Goal: Task Accomplishment & Management: Use online tool/utility

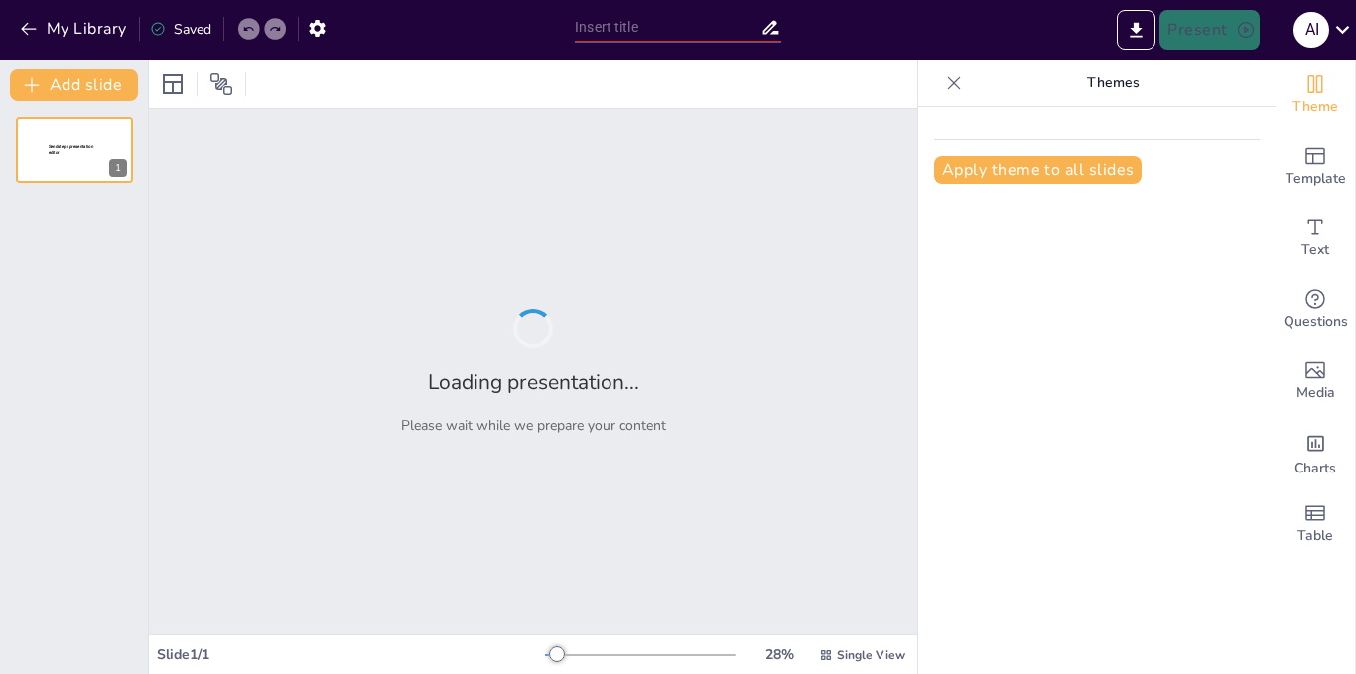
type input "Fomentar la imaginación"
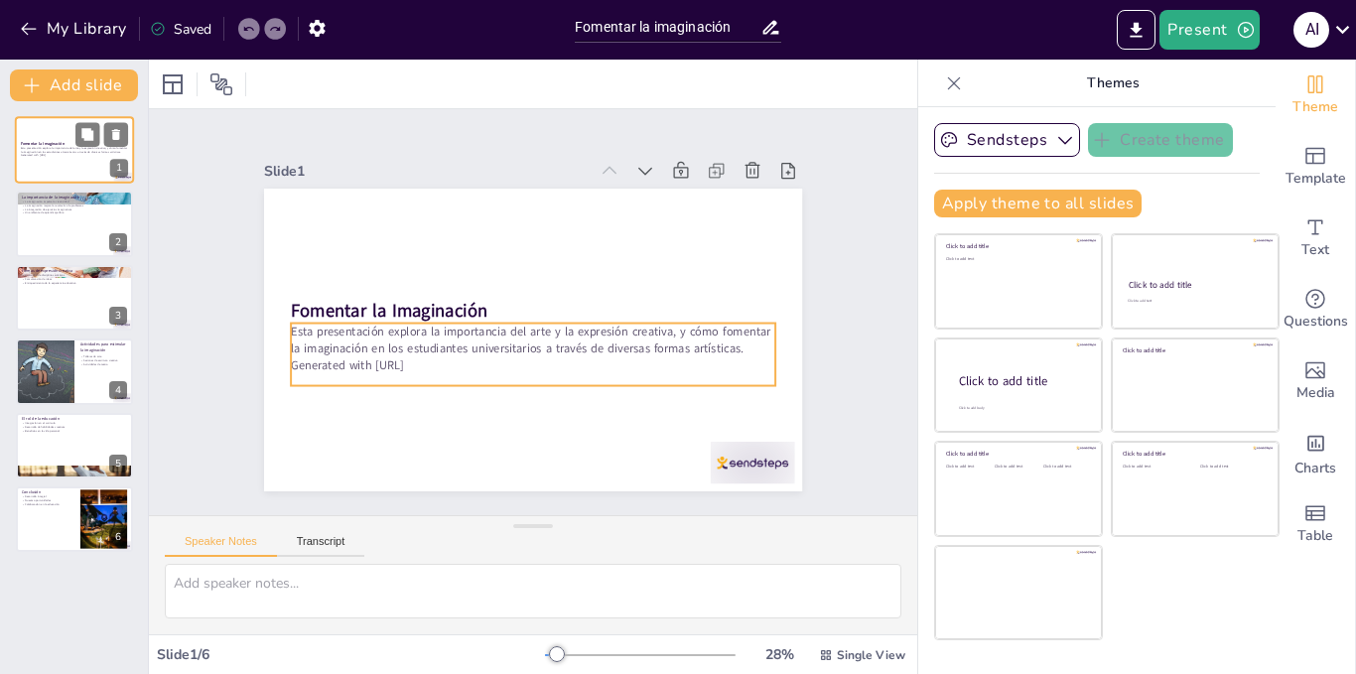
click at [61, 153] on p "Esta presentación explora la importancia del arte y la expresión creativa, y có…" at bounding box center [74, 149] width 107 height 7
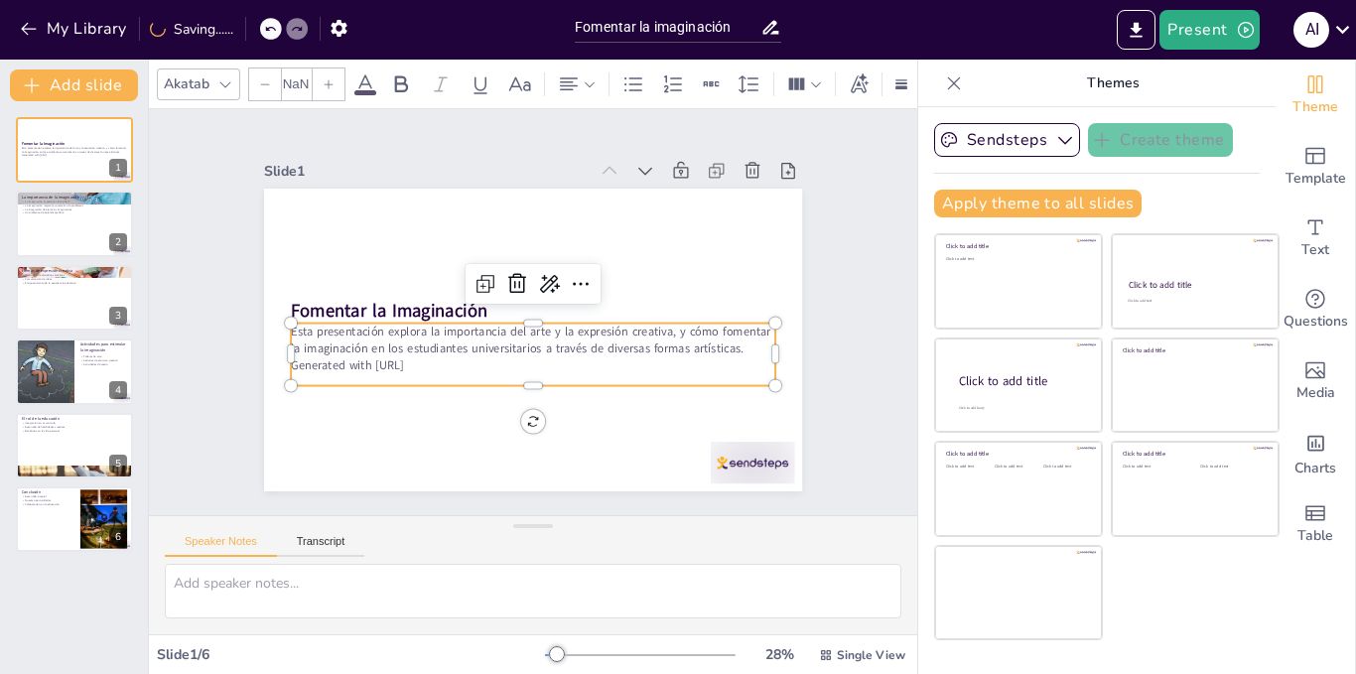
click at [394, 340] on p "Esta presentación explora la importancia del arte y la expresión creativa, y có…" at bounding box center [507, 300] width 227 height 457
type input "32"
click at [59, 224] on div at bounding box center [74, 225] width 119 height 68
type textarea "La creatividad es el resultado directo de una imaginación activa. Sin una imagi…"
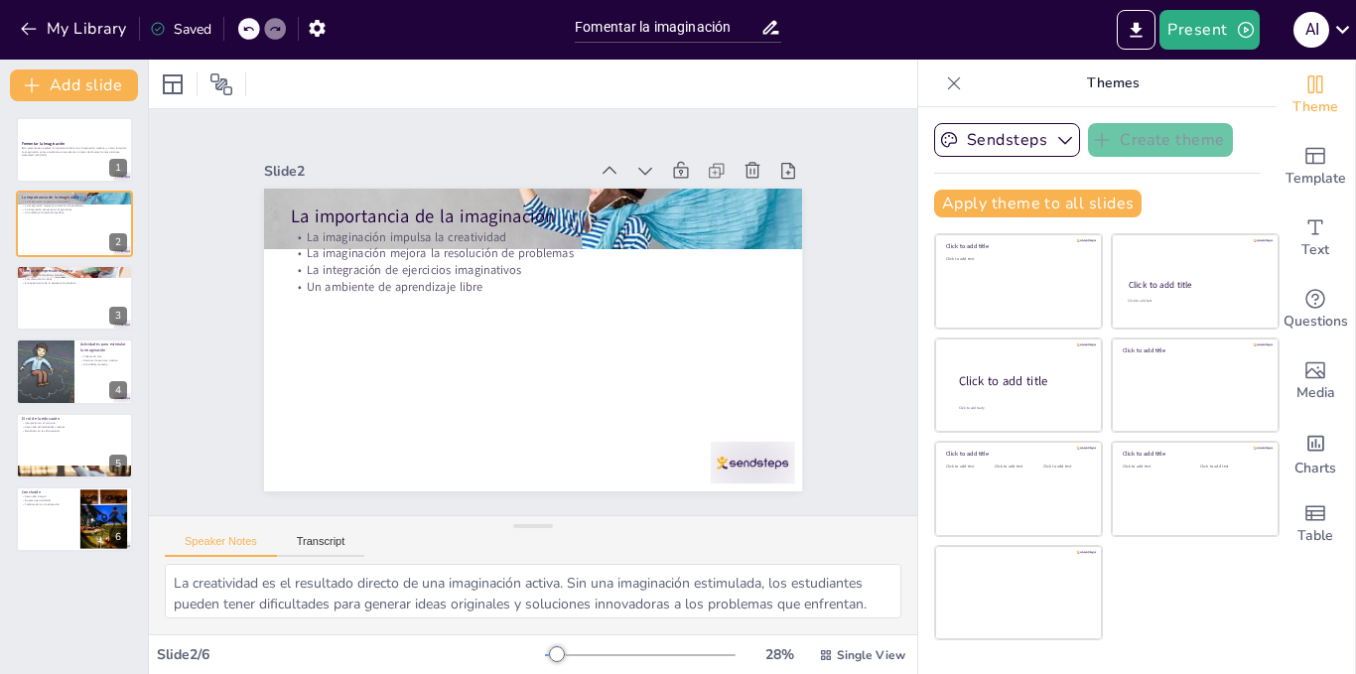
click at [944, 78] on icon at bounding box center [954, 83] width 20 height 20
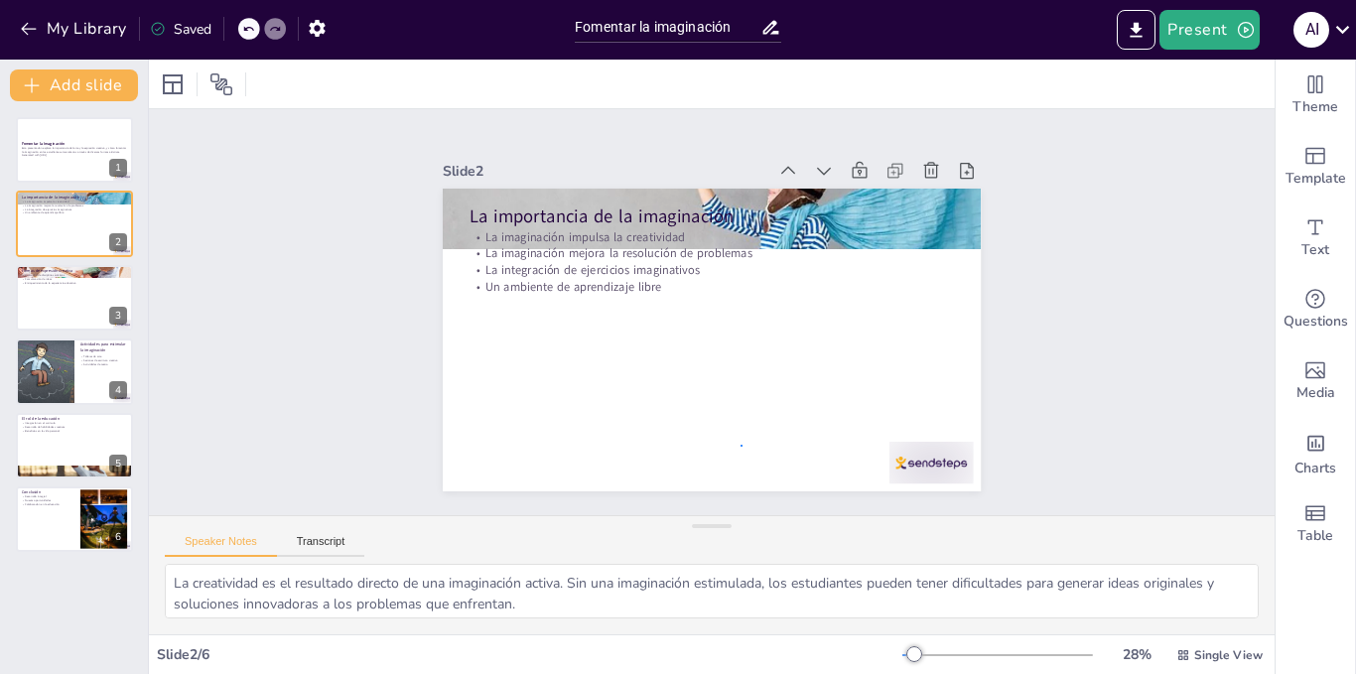
drag, startPoint x: 1271, startPoint y: 4, endPoint x: 741, endPoint y: 445, distance: 689.5
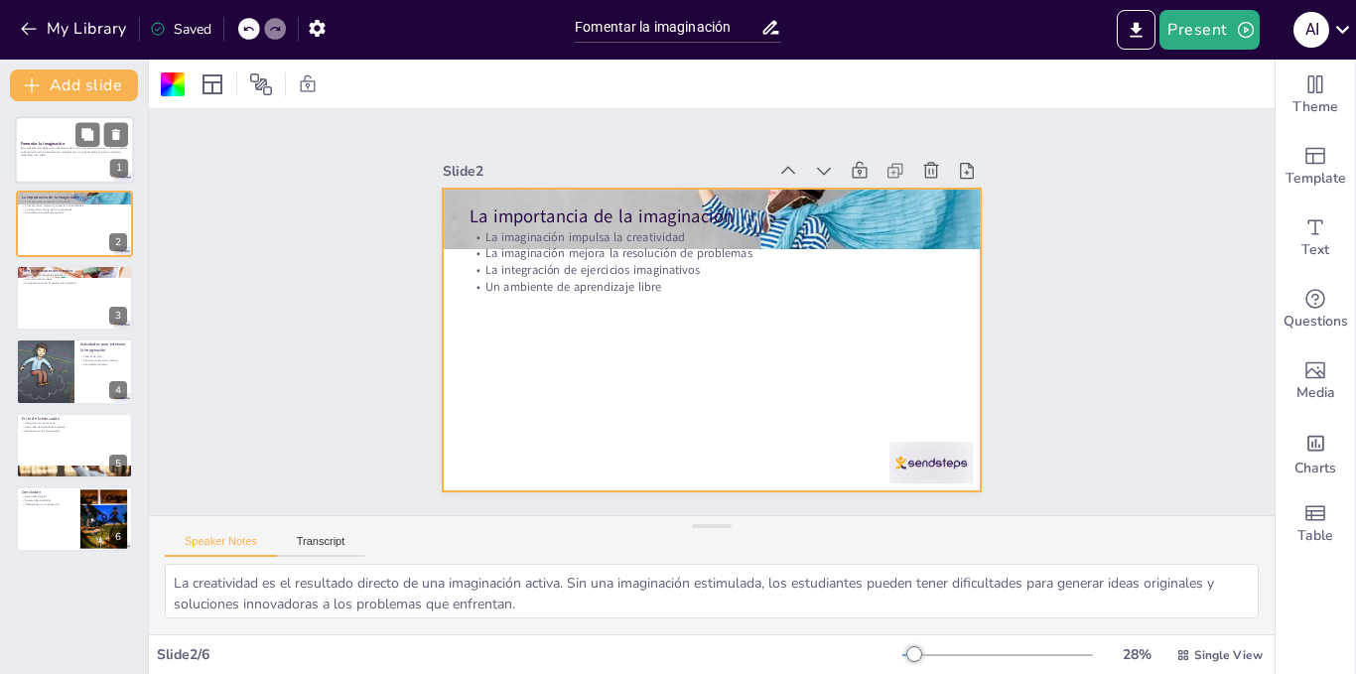
click at [64, 150] on p "Esta presentación explora la importancia del arte y la expresión creativa, y có…" at bounding box center [74, 149] width 107 height 7
